Goal: Find specific page/section: Find specific page/section

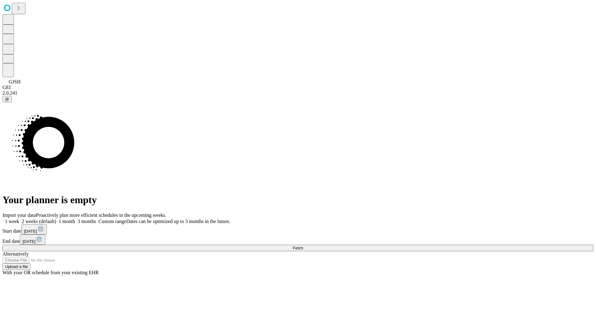
click at [303, 246] on span "Fetch" at bounding box center [298, 248] width 10 height 5
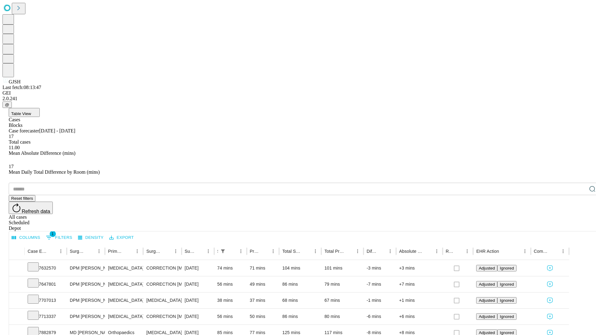
click at [580, 226] on div "Depot" at bounding box center [304, 229] width 591 height 6
